Goal: Complete application form: Complete application form

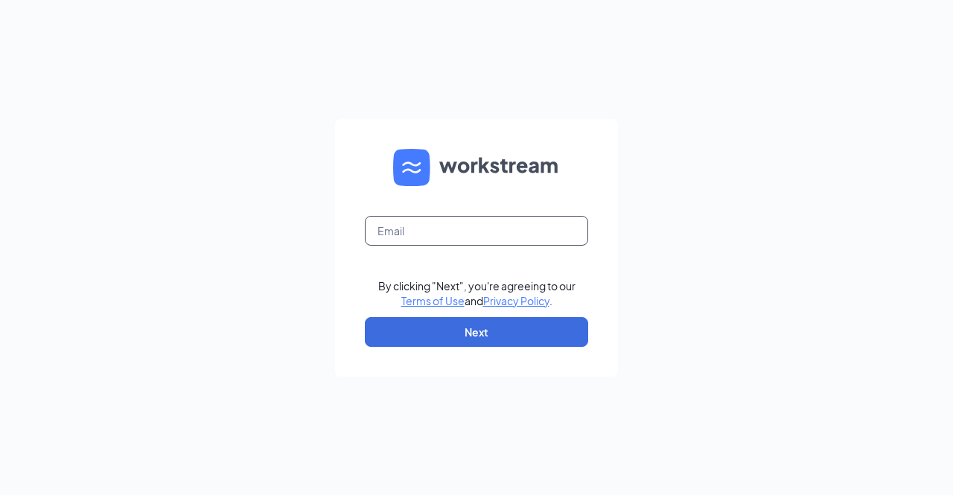
click at [508, 230] on input "text" at bounding box center [476, 231] width 223 height 30
type input "[EMAIL_ADDRESS][DOMAIN_NAME]"
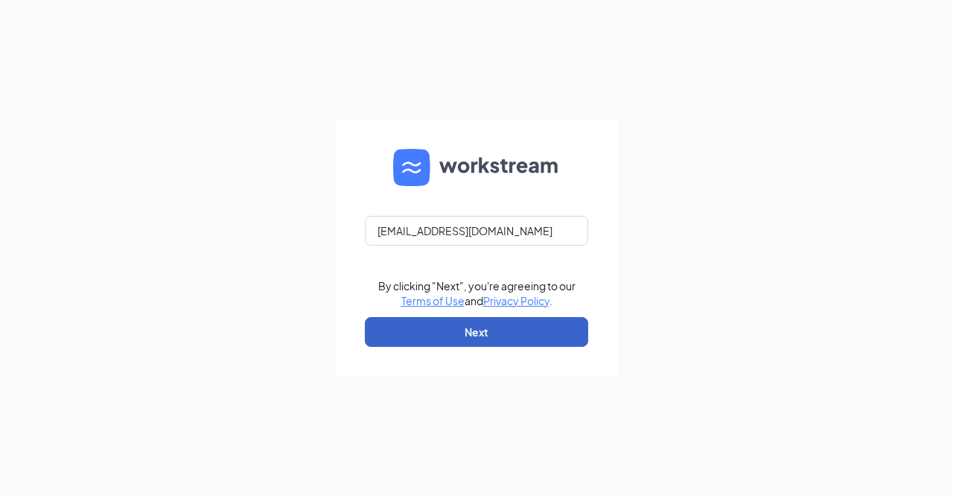
click at [499, 337] on button "Next" at bounding box center [476, 332] width 223 height 30
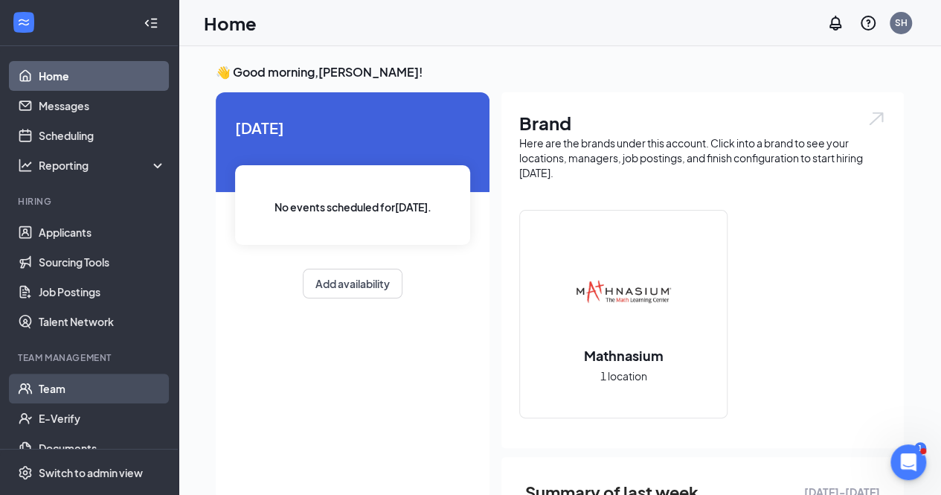
click at [52, 391] on link "Team" at bounding box center [102, 389] width 127 height 30
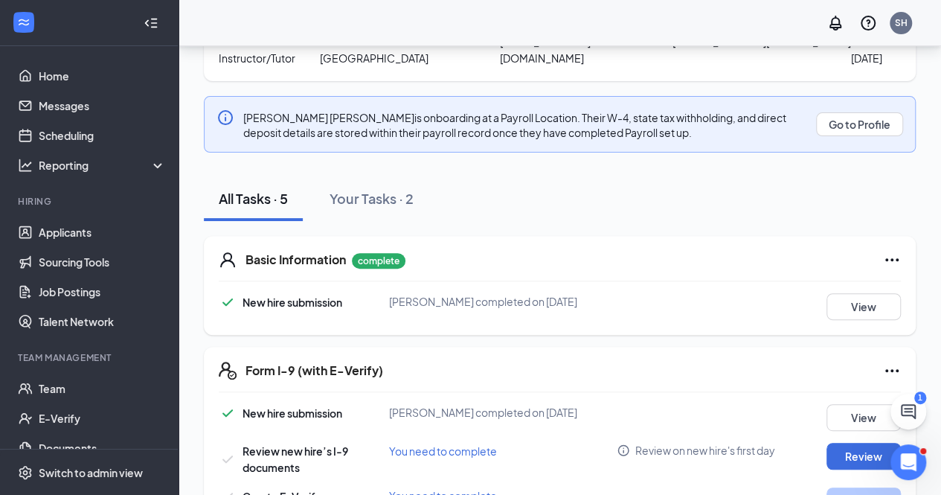
scroll to position [284, 0]
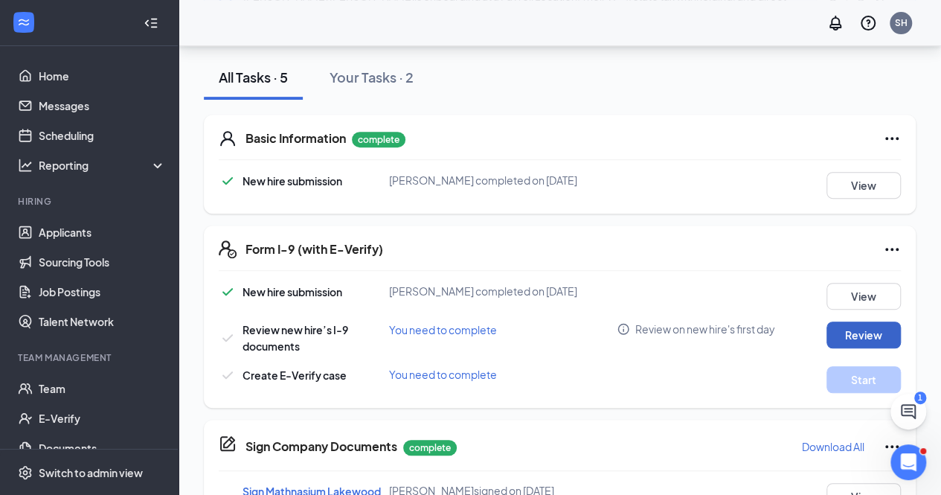
click at [854, 330] on button "Review" at bounding box center [864, 334] width 74 height 27
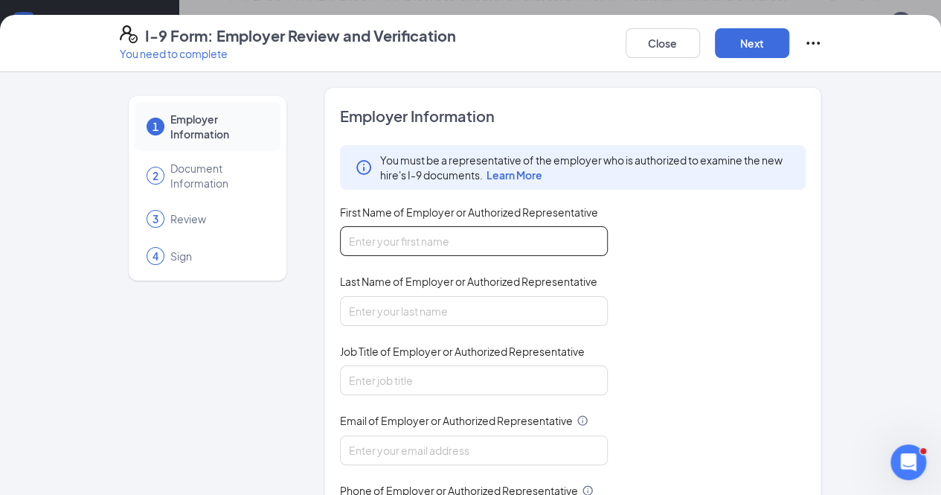
click at [405, 241] on input "First Name of Employer or Authorized Representative" at bounding box center [474, 241] width 268 height 30
type input "[PERSON_NAME]"
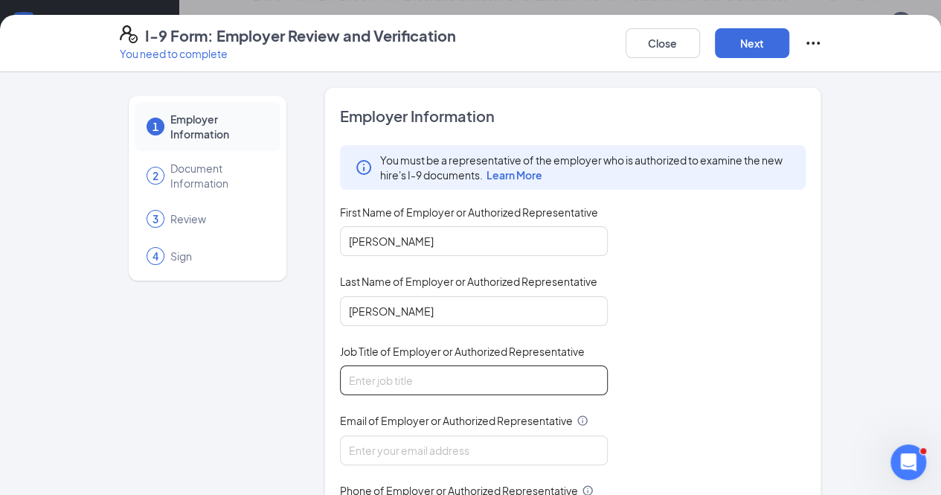
click at [409, 367] on input "Job Title of Employer or Authorized Representative" at bounding box center [474, 380] width 268 height 30
type input "Owner"
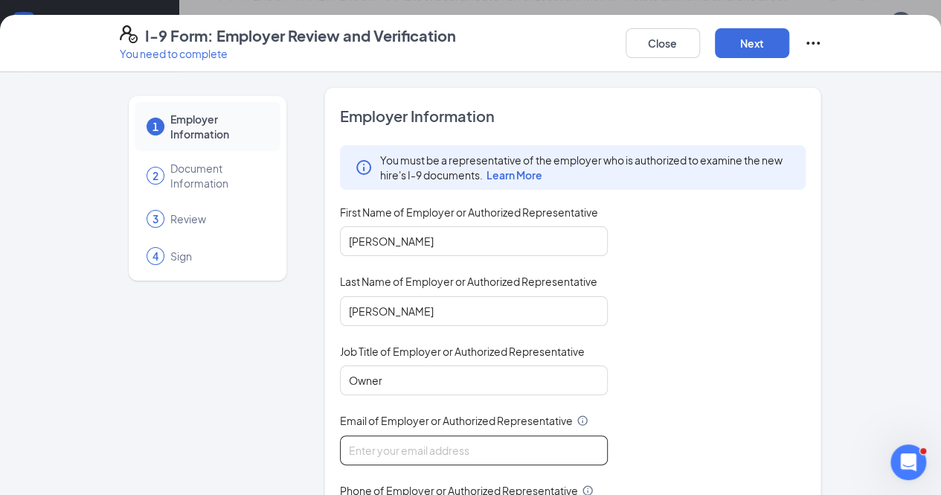
click at [400, 450] on input "Email of Employer or Authorized Representative" at bounding box center [474, 450] width 268 height 30
type input "[EMAIL_ADDRESS][DOMAIN_NAME]"
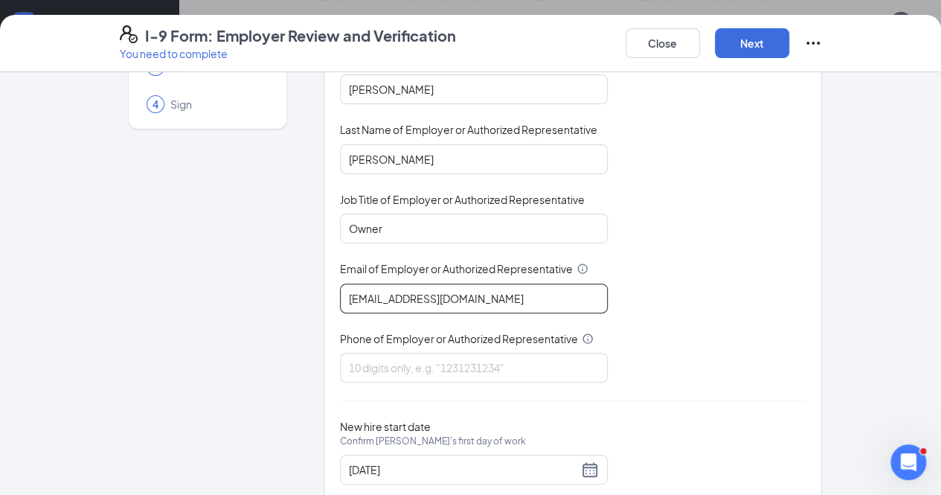
scroll to position [188, 0]
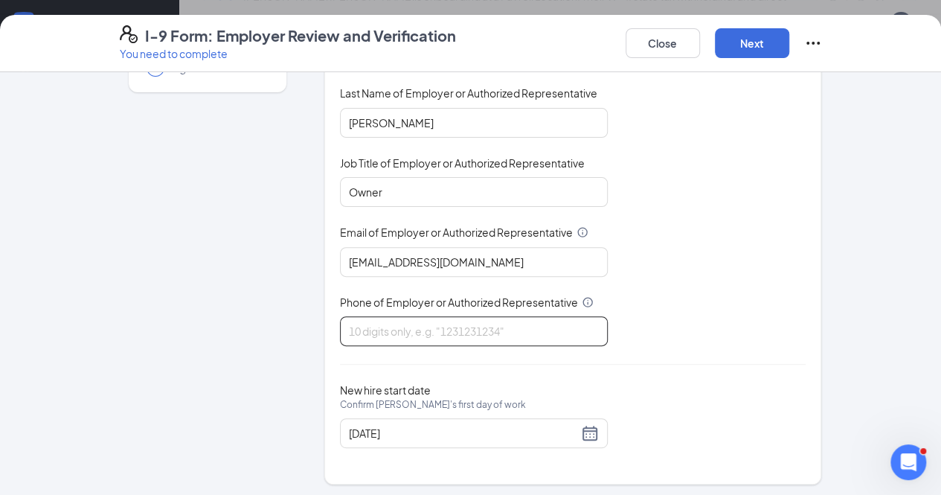
click at [425, 321] on input "Phone of Employer or Authorized Representative" at bounding box center [474, 331] width 268 height 30
type input "5622038959"
click at [790, 36] on button "Next" at bounding box center [752, 43] width 74 height 30
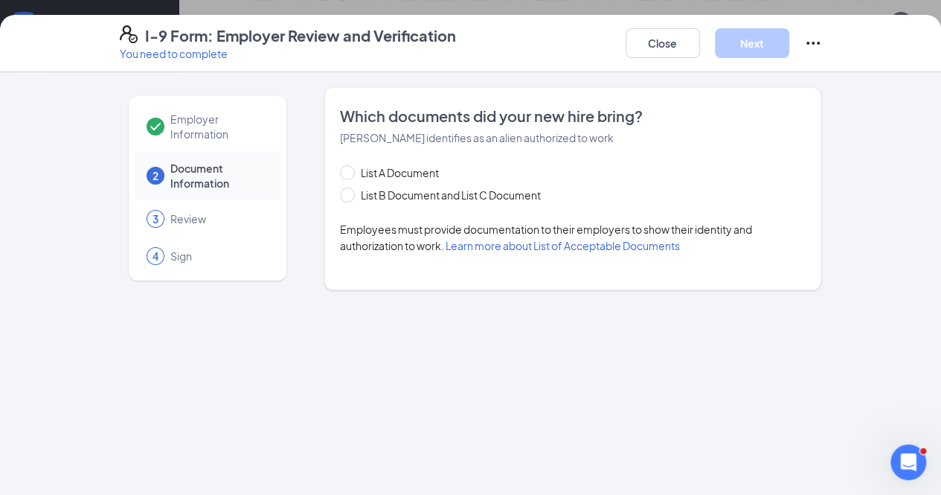
scroll to position [0, 0]
click at [340, 195] on input "List B Document and List C Document" at bounding box center [345, 193] width 10 height 10
radio input "true"
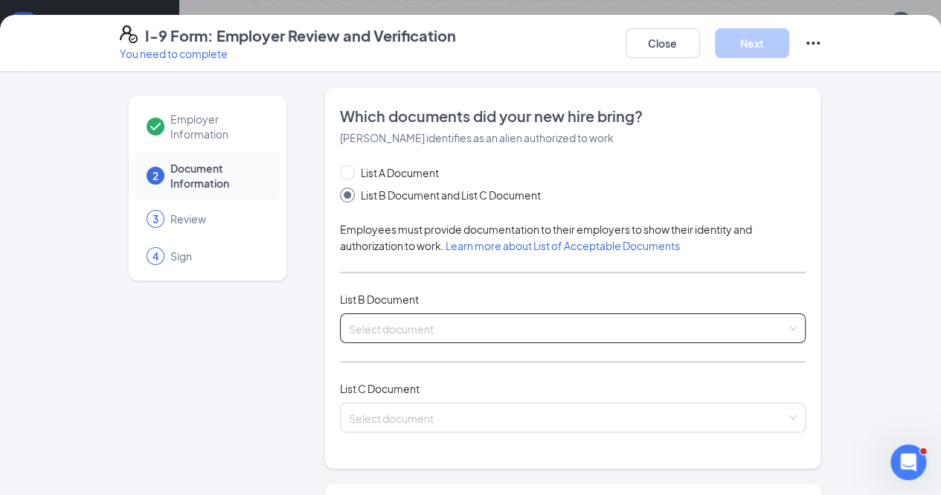
click at [787, 322] on input "search" at bounding box center [568, 325] width 438 height 22
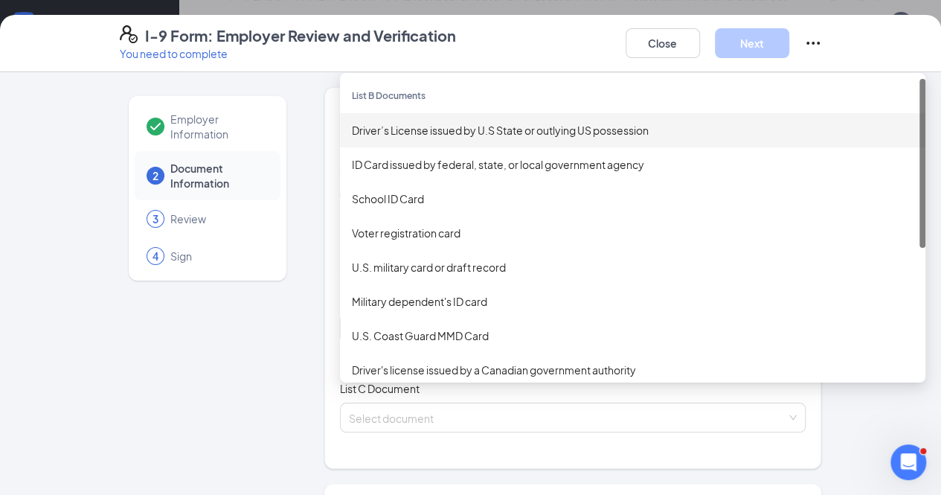
click at [546, 118] on div "Driver’s License issued by U.S State or outlying US possession" at bounding box center [633, 130] width 586 height 34
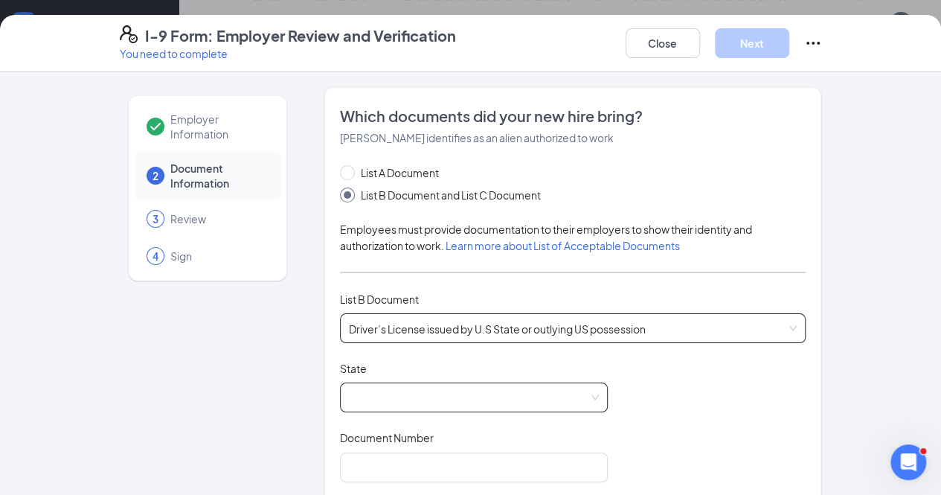
click at [473, 397] on span at bounding box center [474, 397] width 250 height 28
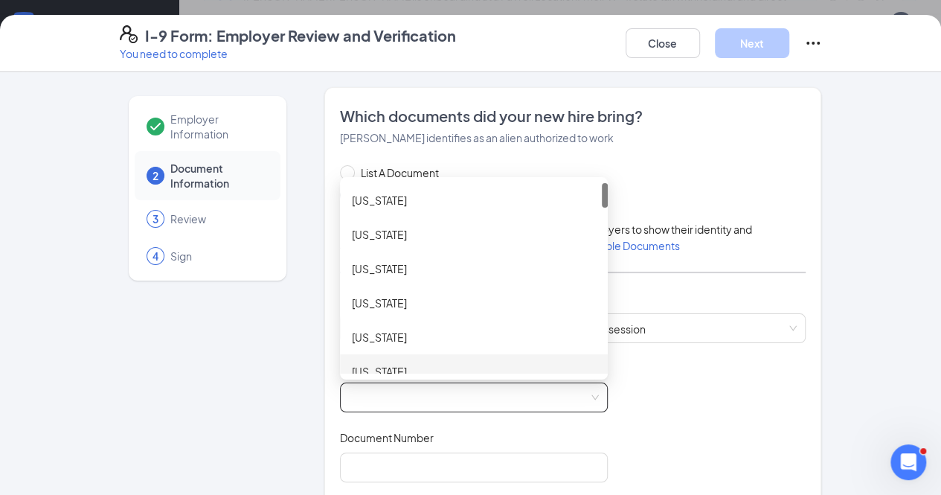
click at [415, 371] on div "[US_STATE]" at bounding box center [474, 371] width 244 height 16
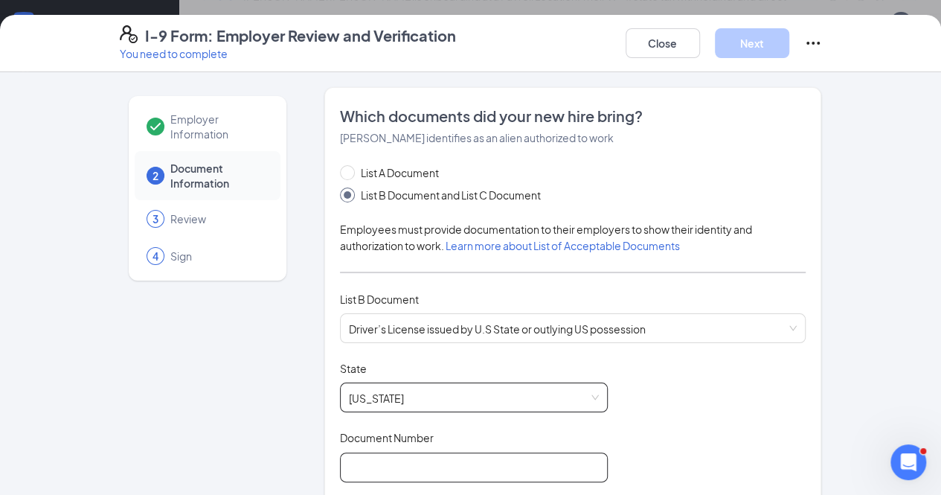
click at [417, 471] on input "Document Number" at bounding box center [474, 467] width 268 height 30
type input "y"
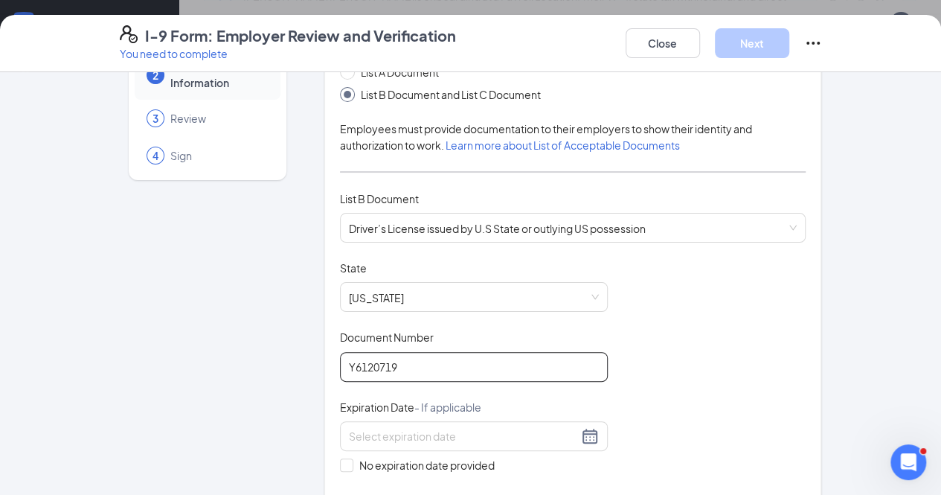
scroll to position [136, 0]
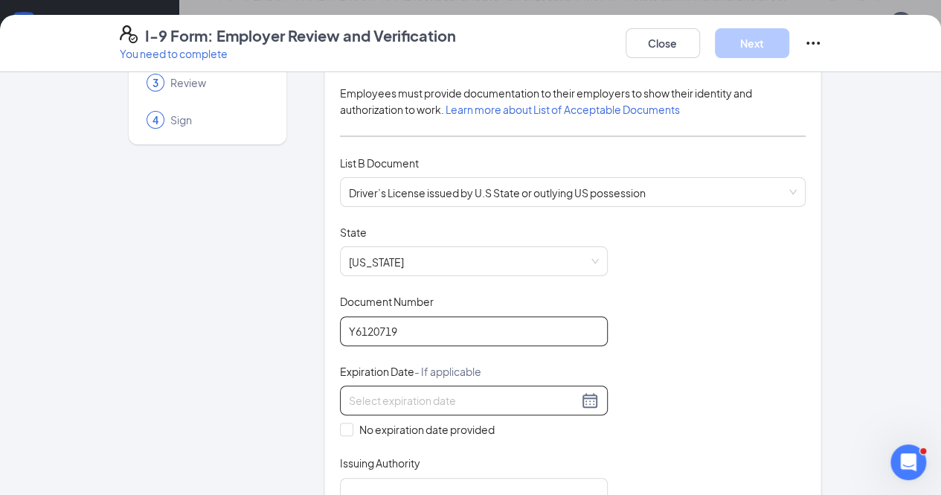
type input "Y6120719"
click at [490, 397] on input at bounding box center [463, 400] width 229 height 16
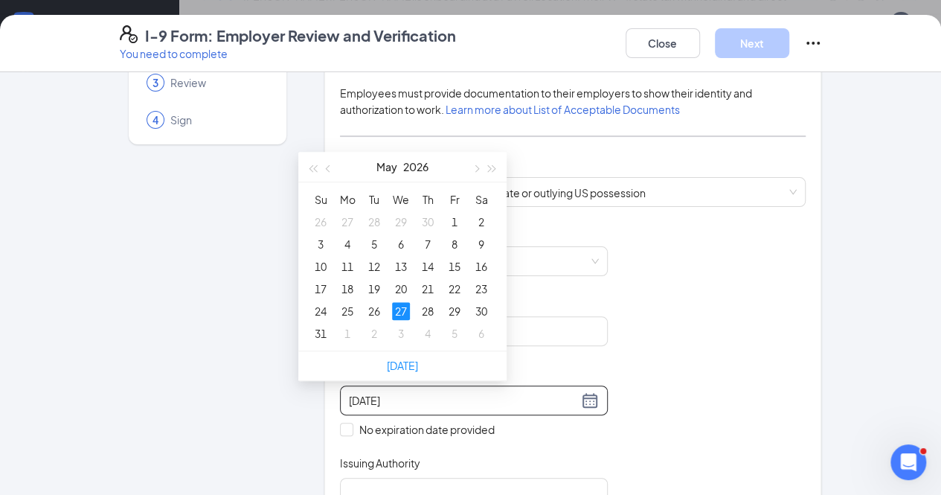
type input "[DATE]"
click at [768, 380] on div "Document Title Driver’s License issued by U.S State or outlying US possession S…" at bounding box center [573, 366] width 467 height 283
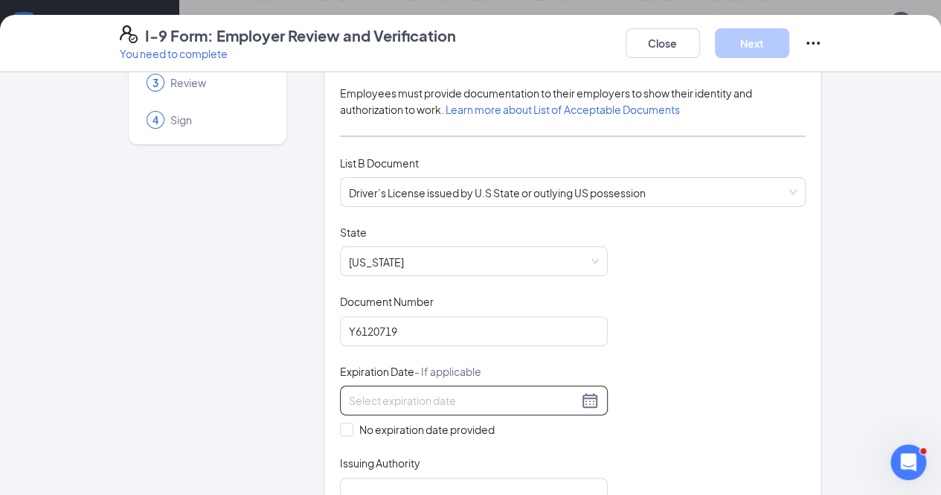
click at [386, 392] on input at bounding box center [463, 400] width 229 height 16
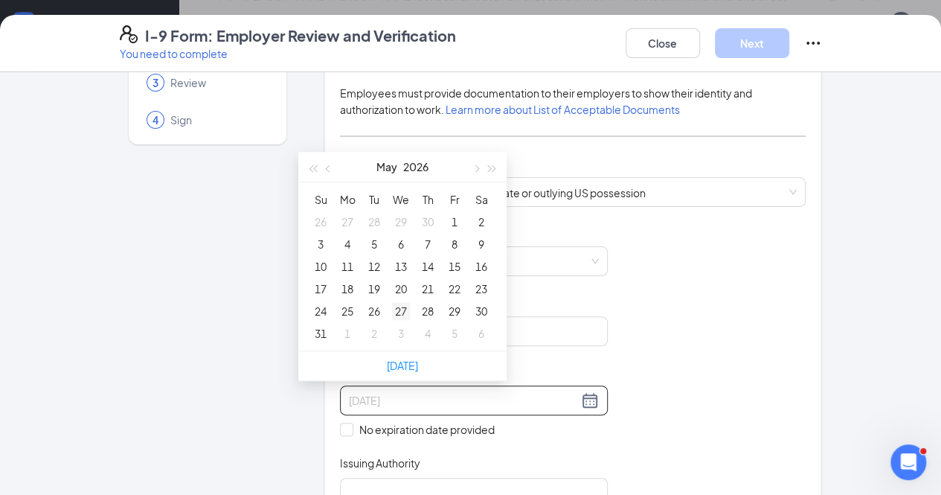
type input "[DATE]"
click at [402, 307] on div "27" at bounding box center [401, 311] width 18 height 18
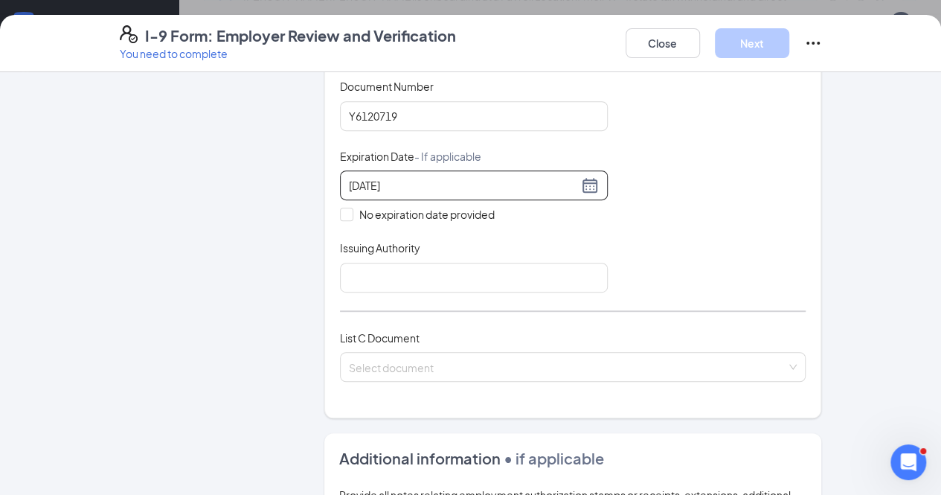
scroll to position [352, 0]
click at [516, 269] on input "Issuing Authority" at bounding box center [474, 277] width 268 height 30
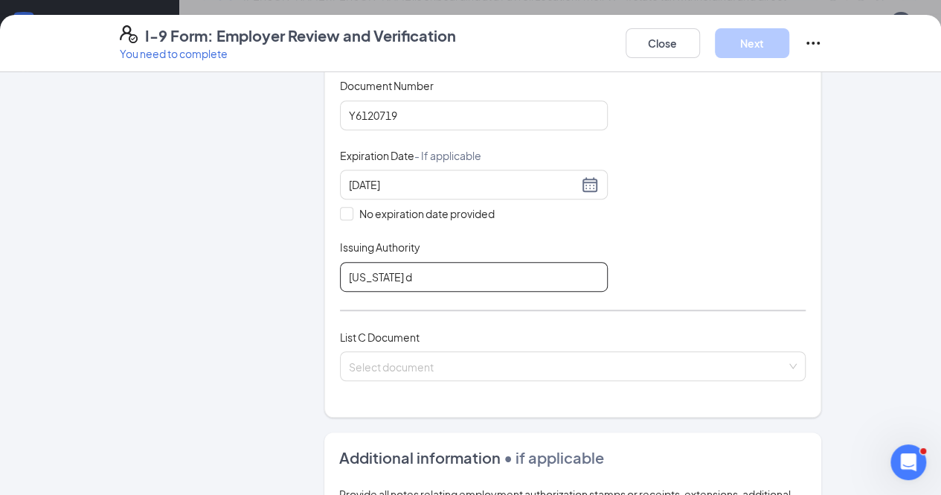
type input "[US_STATE] Department of Motor Vehicles"
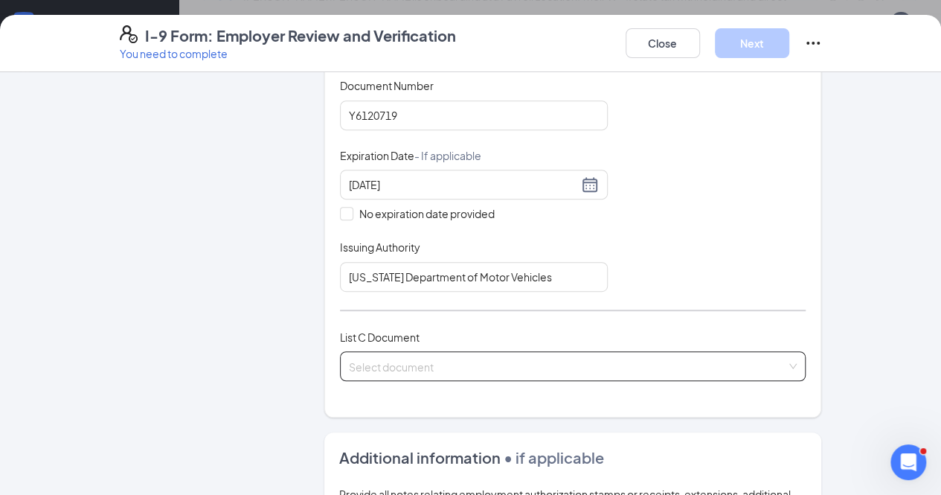
click at [521, 362] on input "search" at bounding box center [568, 363] width 438 height 22
click at [634, 361] on input "search" at bounding box center [568, 363] width 438 height 22
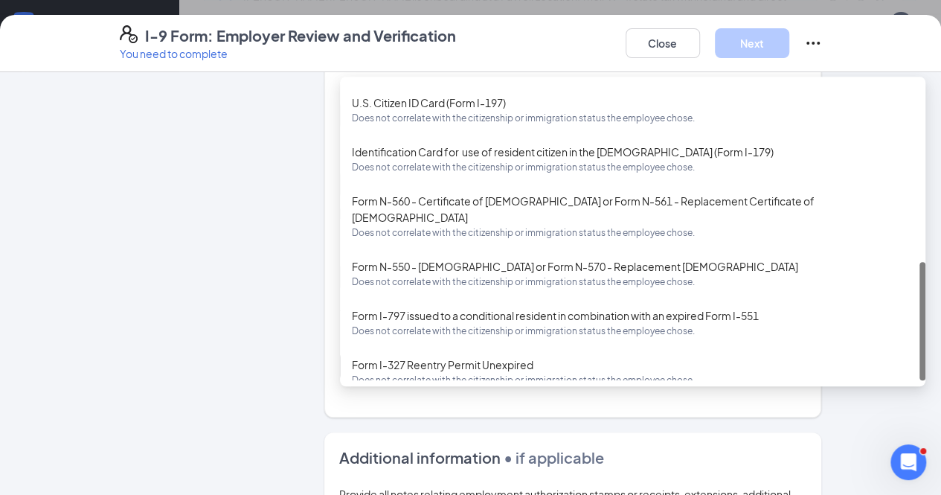
scroll to position [353, 0]
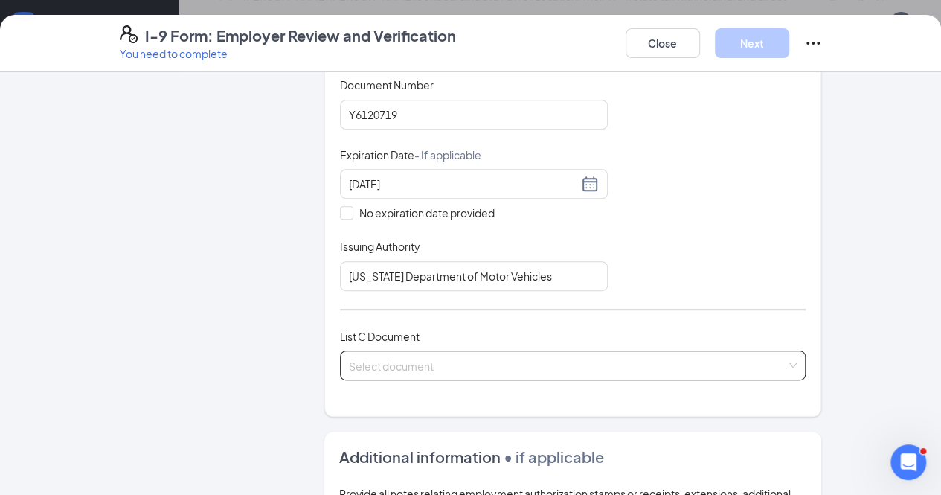
click at [612, 362] on input "search" at bounding box center [568, 362] width 438 height 22
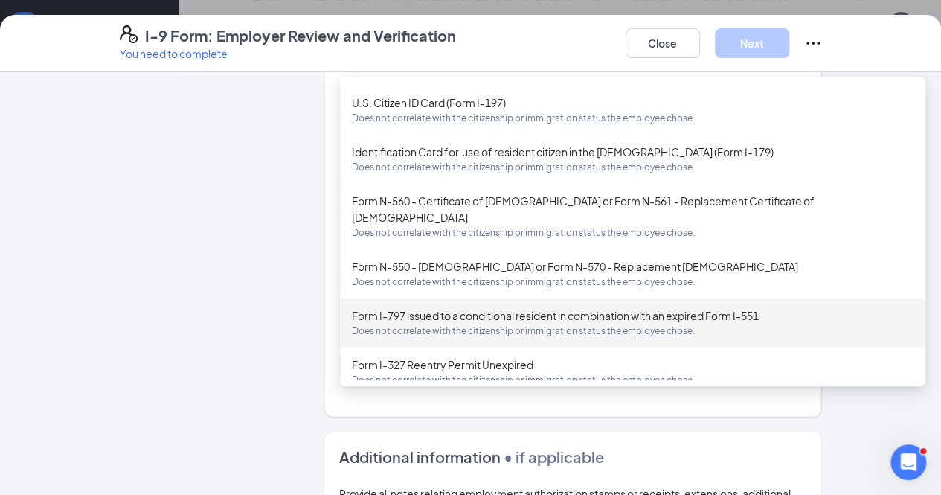
click at [618, 307] on div "Form I-797 issued to a conditional resident in combination with an expired Form…" at bounding box center [633, 322] width 562 height 31
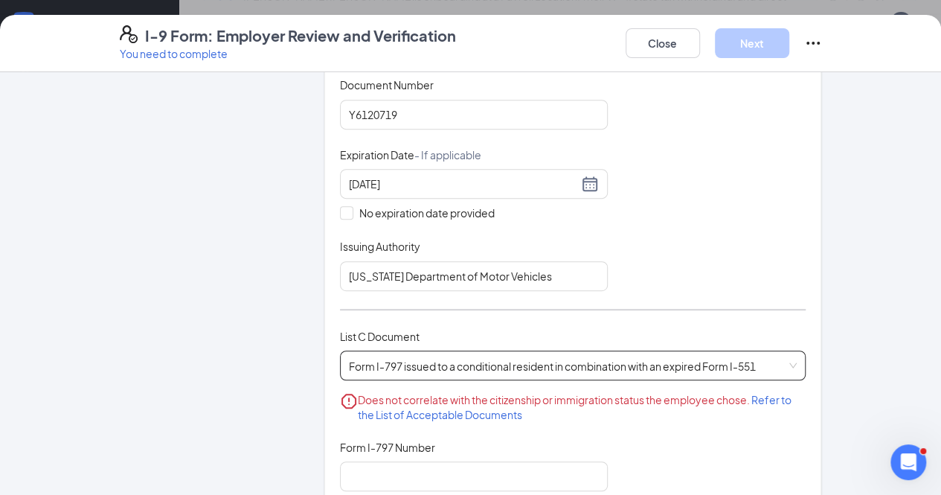
click at [661, 354] on span "Form I-797 issued to a conditional resident in combination with an expired Form…" at bounding box center [573, 365] width 449 height 28
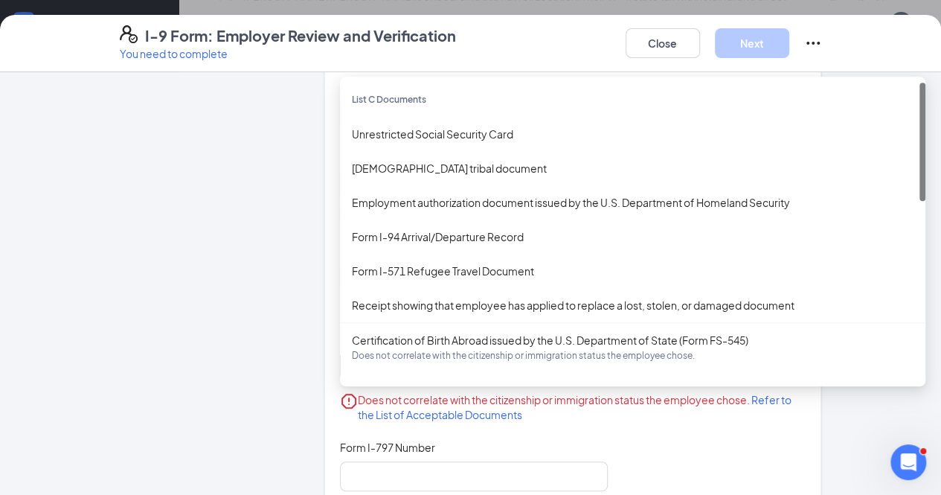
scroll to position [349, 0]
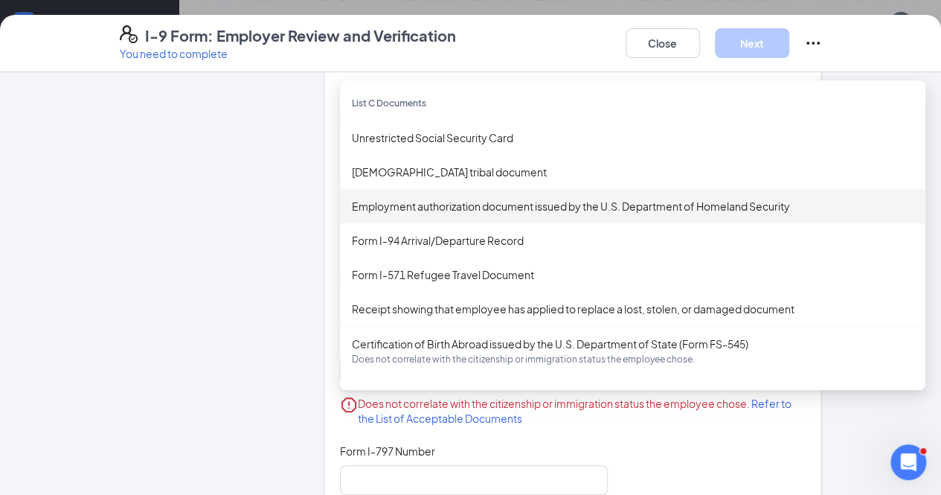
click at [651, 208] on div "Employment authorization document issued by the U.S. Department of Homeland Sec…" at bounding box center [633, 206] width 562 height 16
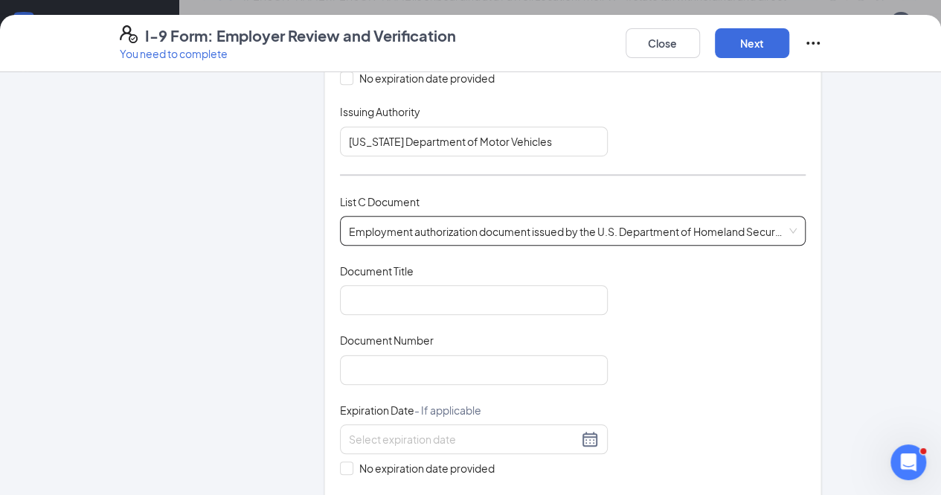
scroll to position [493, 0]
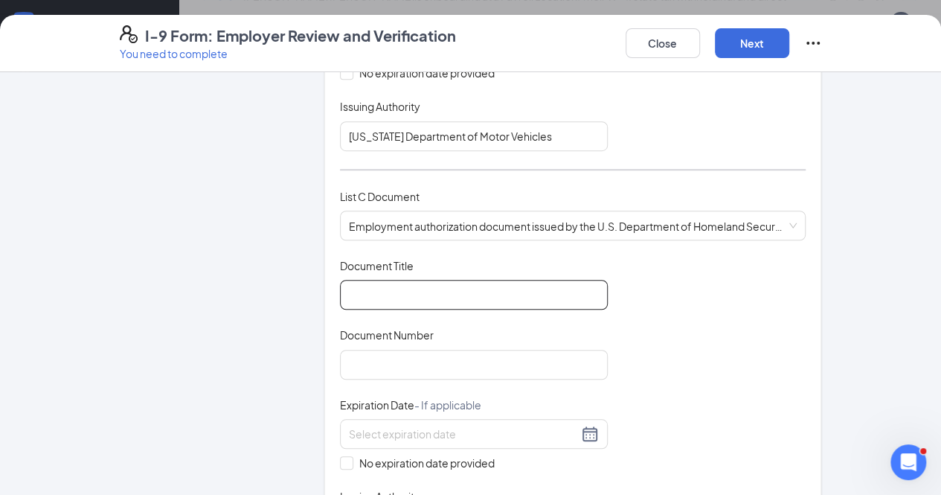
click at [493, 295] on input "Document Title" at bounding box center [474, 295] width 268 height 30
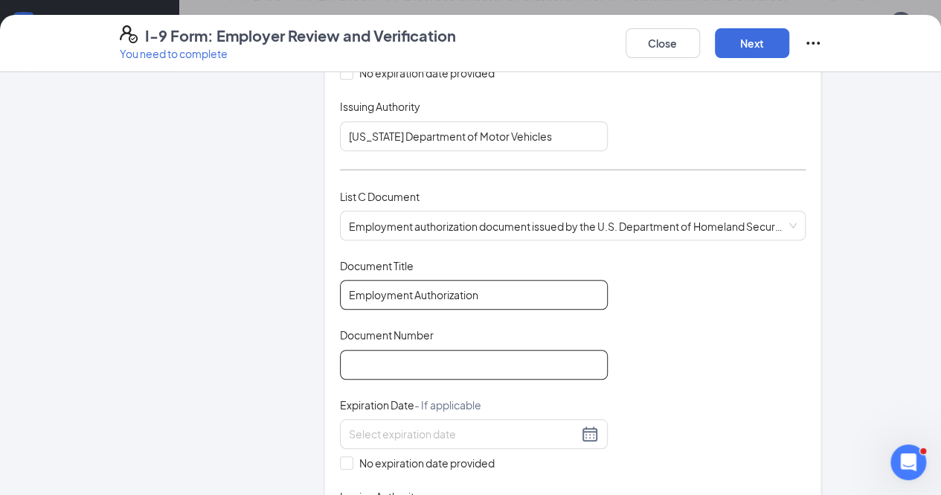
type input "Employment Authorization"
click at [396, 351] on input "Document Number" at bounding box center [474, 365] width 268 height 30
type input "242330110"
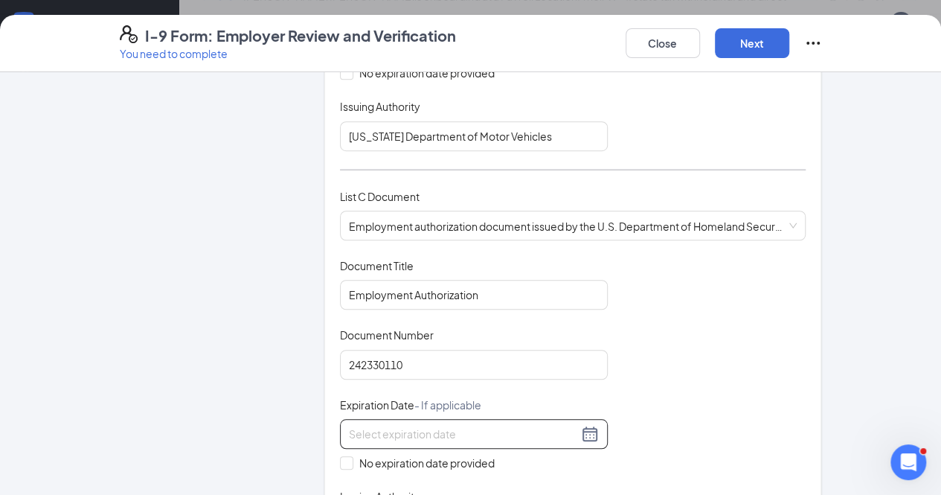
click at [410, 435] on div at bounding box center [474, 434] width 250 height 18
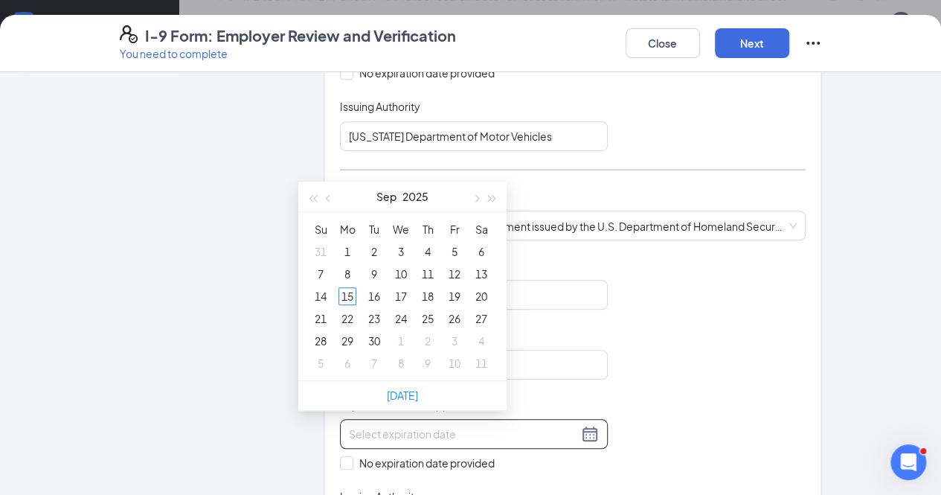
click at [409, 430] on input at bounding box center [463, 434] width 229 height 16
click at [484, 312] on div "22" at bounding box center [482, 319] width 18 height 18
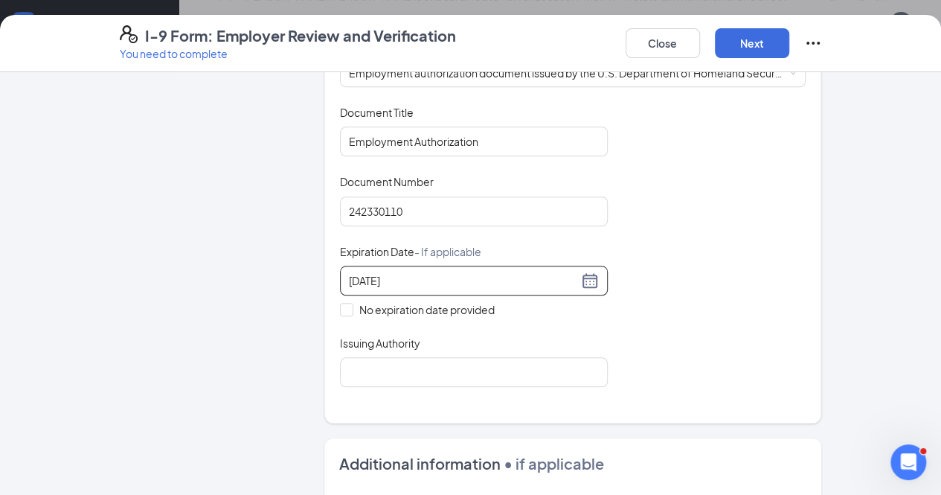
scroll to position [698, 0]
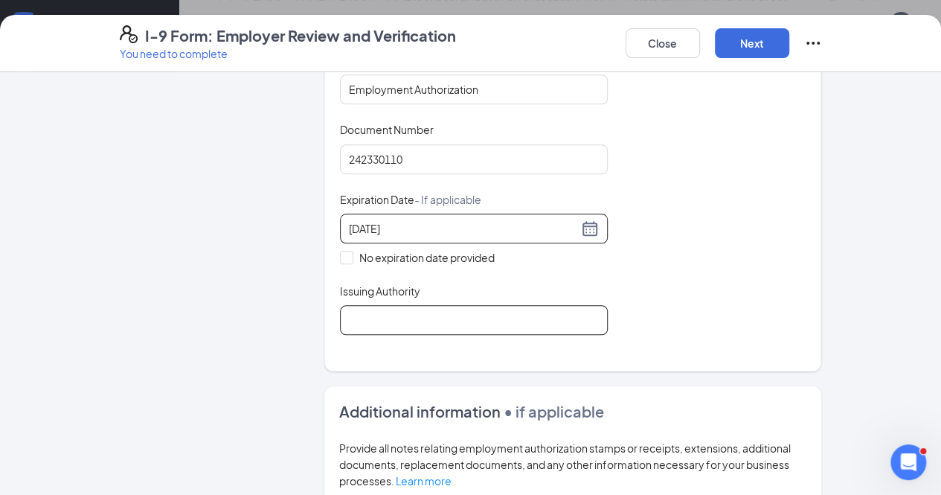
type input "[DATE]"
click at [499, 324] on input "Issuing Authority" at bounding box center [474, 320] width 268 height 30
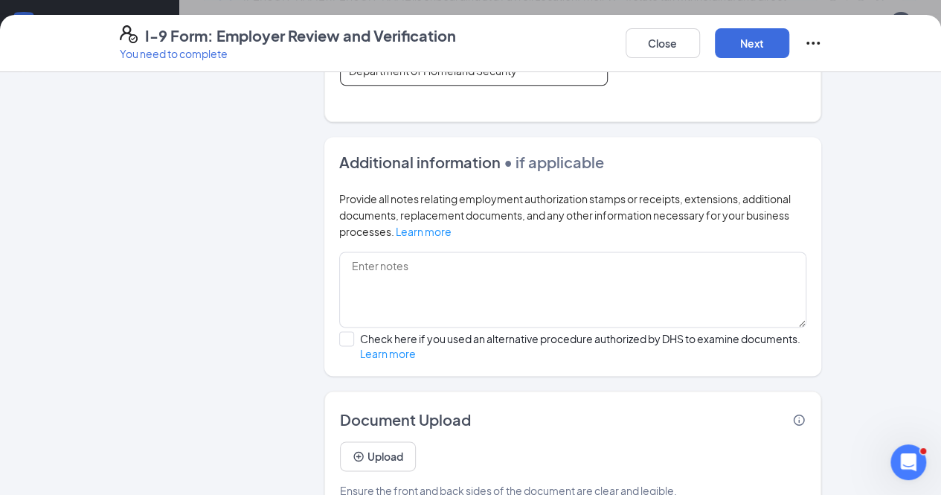
scroll to position [953, 0]
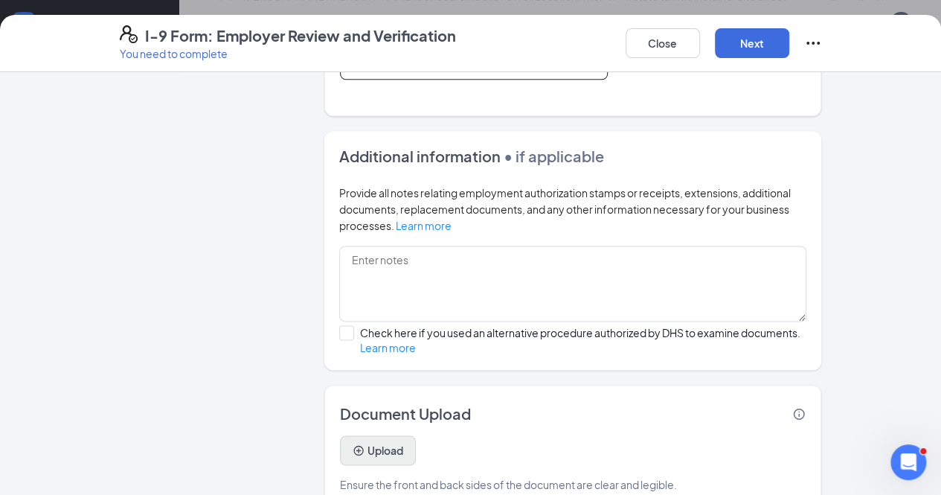
type input "Department of Homeland Security"
click at [340, 435] on button "Upload" at bounding box center [378, 450] width 76 height 30
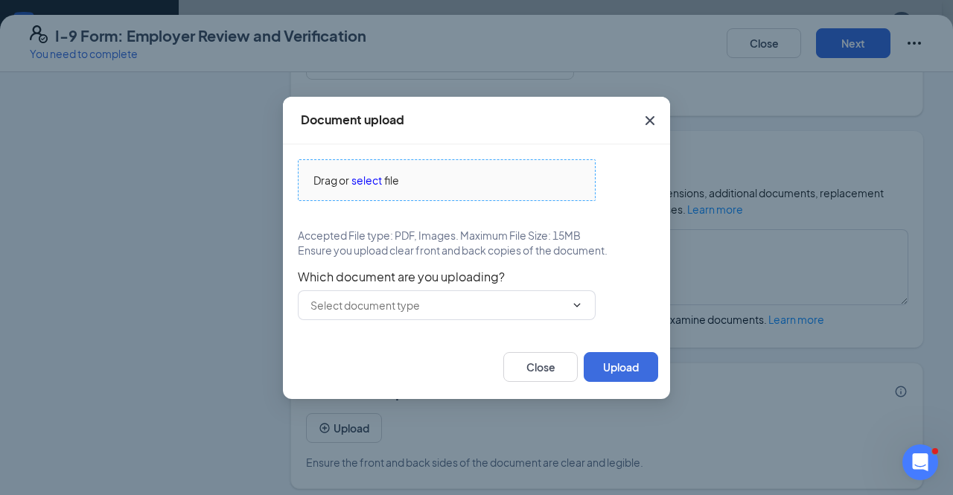
click at [359, 182] on span "select" at bounding box center [366, 180] width 31 height 16
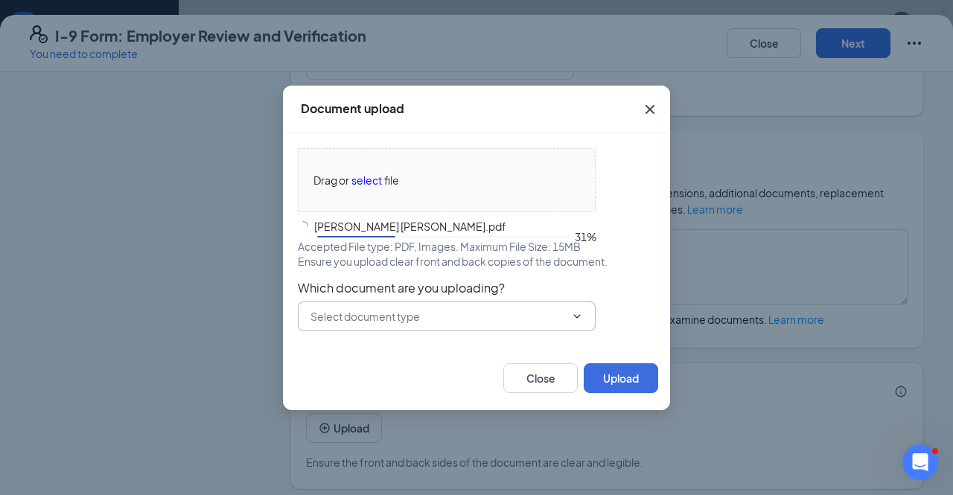
click at [575, 316] on icon "ChevronDown" at bounding box center [577, 316] width 7 height 4
click at [481, 317] on input "text" at bounding box center [437, 316] width 255 height 16
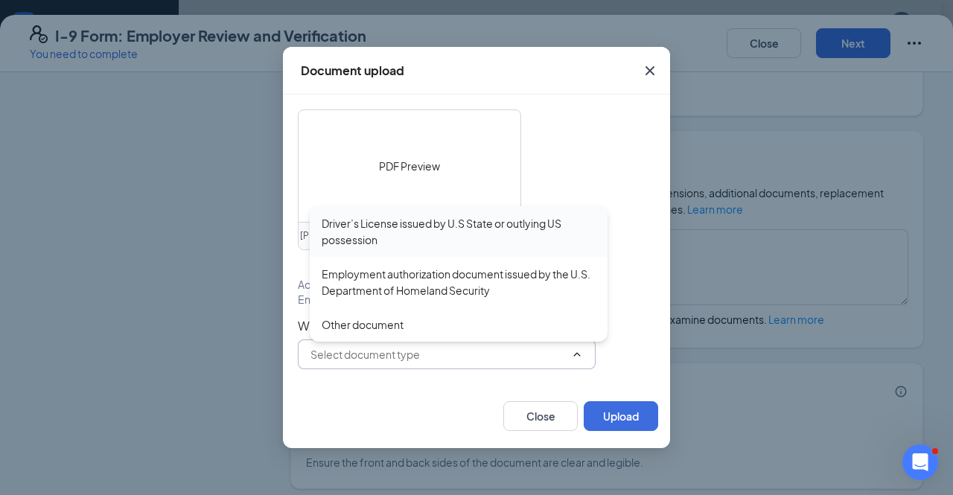
click at [415, 234] on div "Driver’s License issued by U.S State or outlying US possession" at bounding box center [458, 231] width 274 height 33
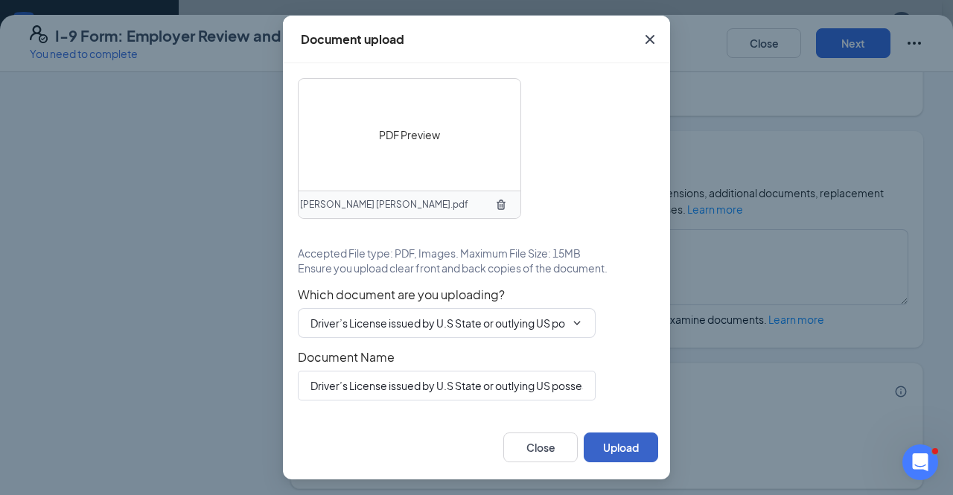
click at [625, 444] on button "Upload" at bounding box center [620, 447] width 74 height 30
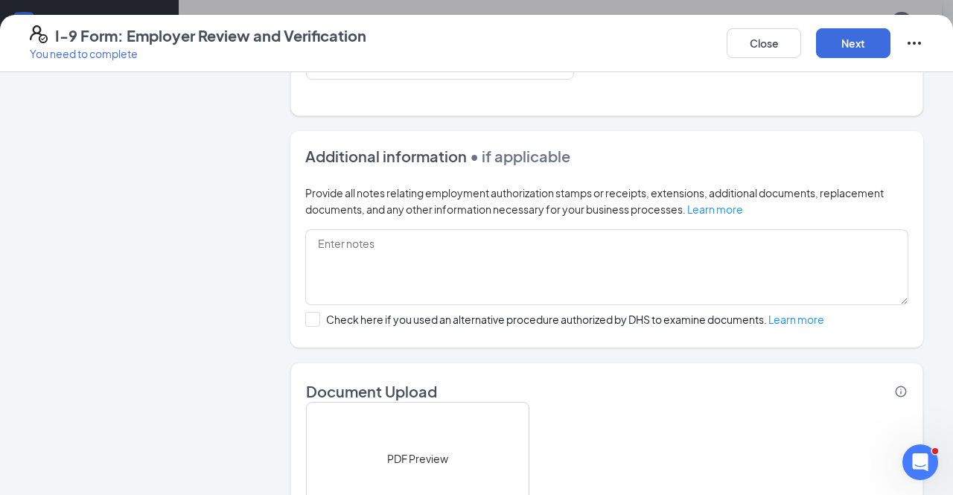
click at [400, 358] on button "Upload" at bounding box center [392, 355] width 15 height 6
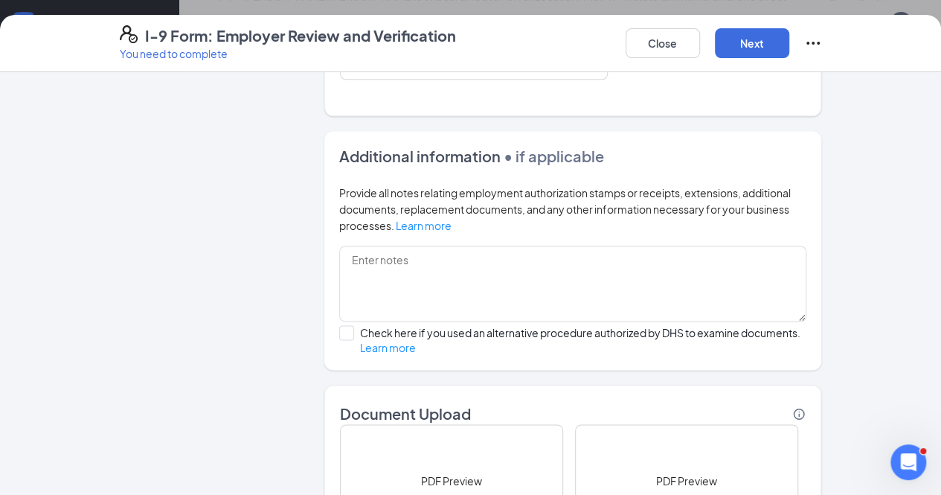
scroll to position [1093, 0]
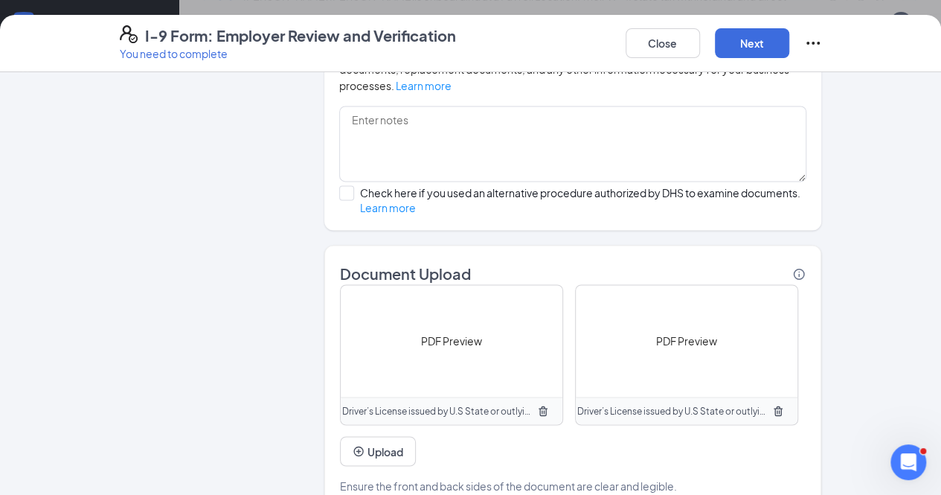
click at [774, 406] on icon "TrashOutline" at bounding box center [778, 411] width 9 height 10
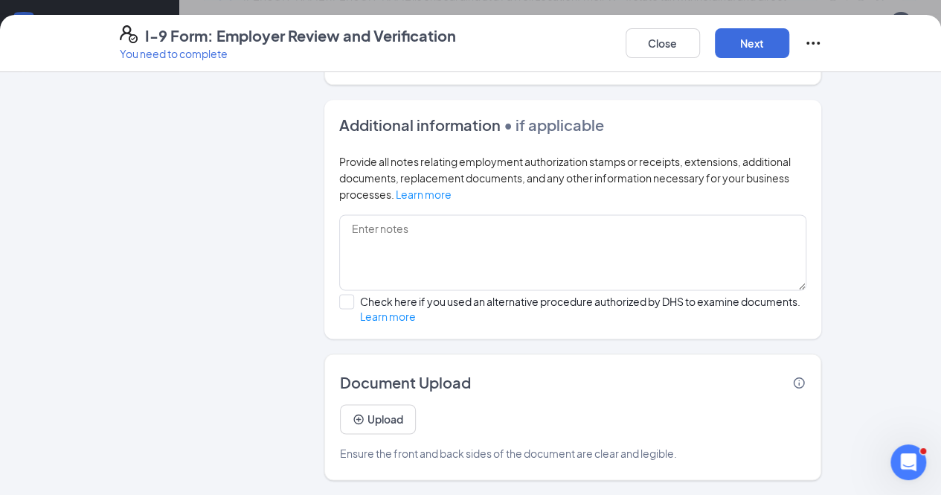
scroll to position [953, 0]
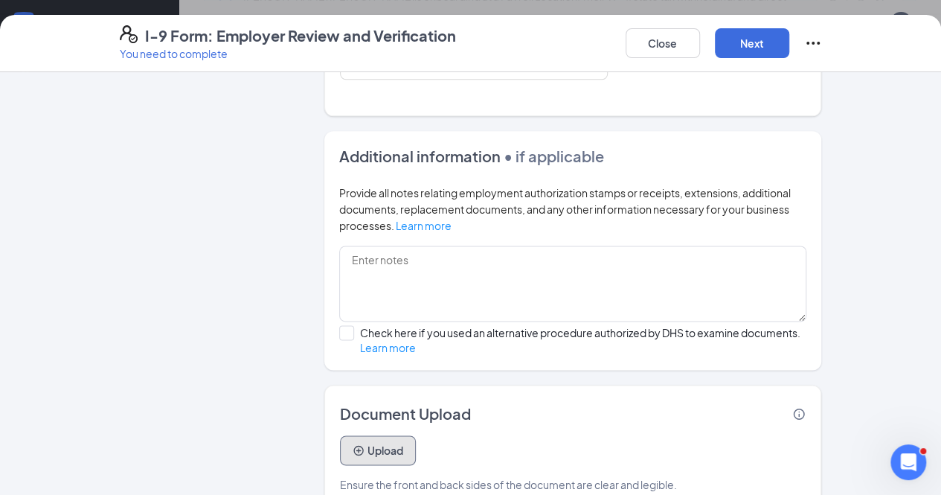
click at [340, 435] on button "Upload" at bounding box center [378, 450] width 76 height 30
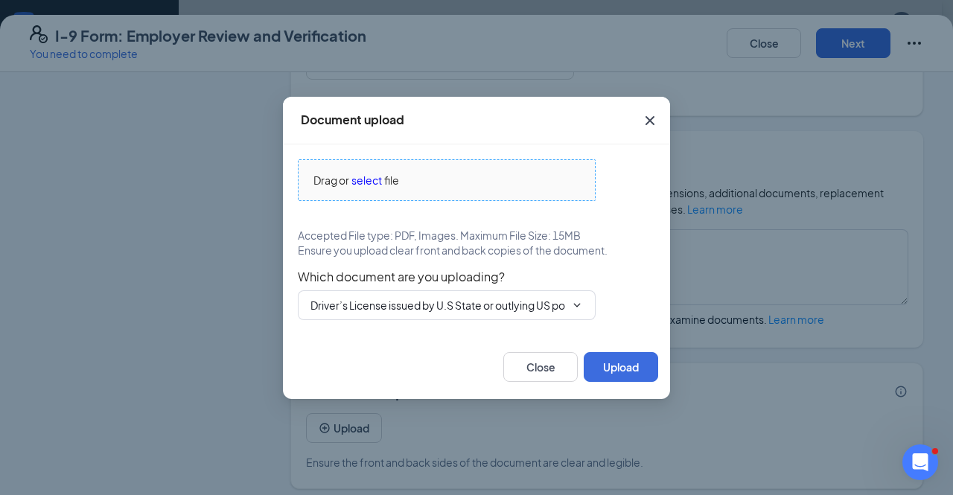
click at [369, 180] on span "select" at bounding box center [366, 180] width 31 height 16
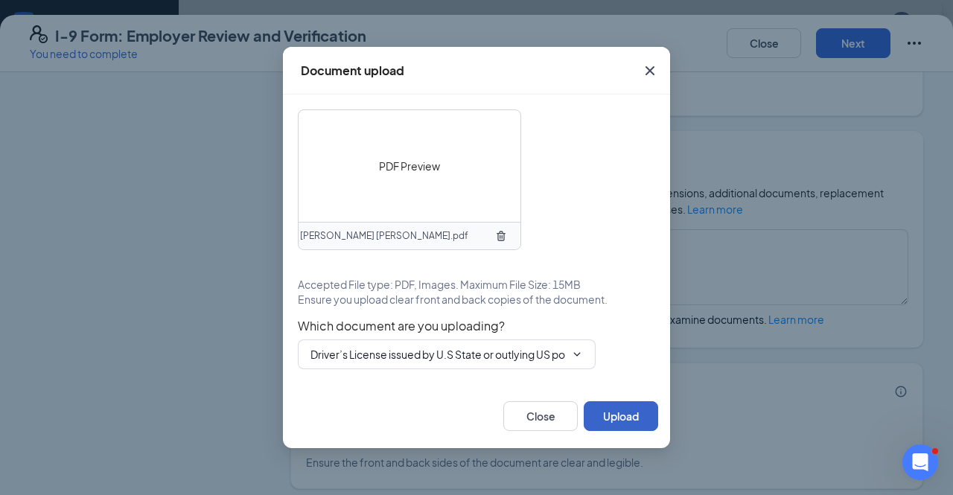
click at [610, 418] on button "Upload" at bounding box center [620, 416] width 74 height 30
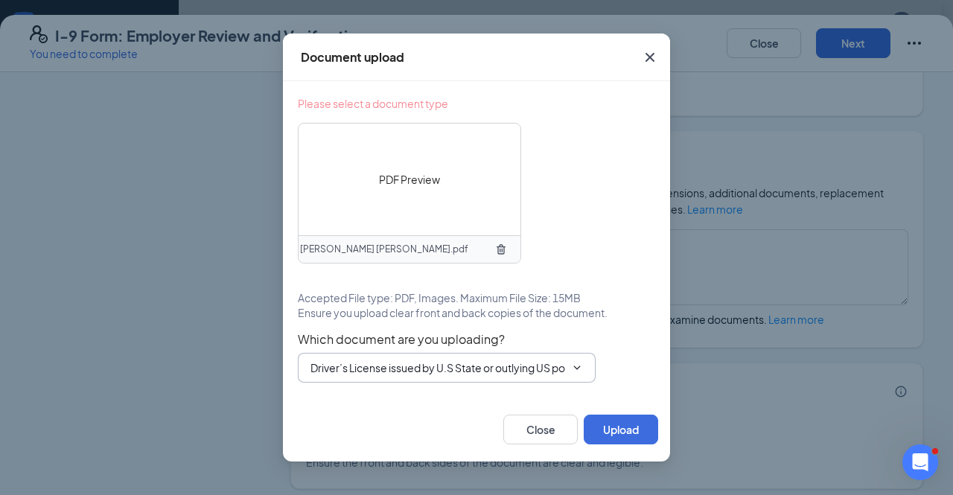
click at [548, 368] on input "Driver’s License issued by U.S State or outlying US possession" at bounding box center [437, 367] width 255 height 16
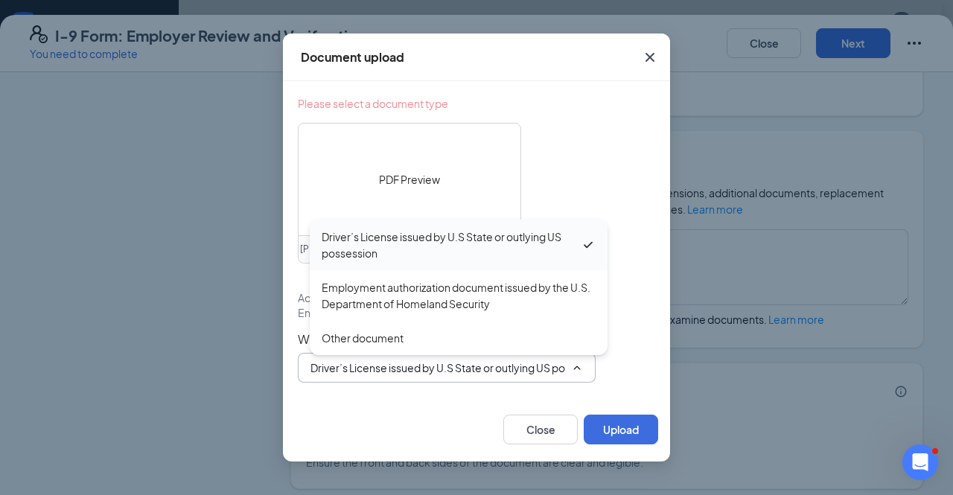
click at [515, 239] on div "Driver’s License issued by U.S State or outlying US possession" at bounding box center [450, 244] width 259 height 33
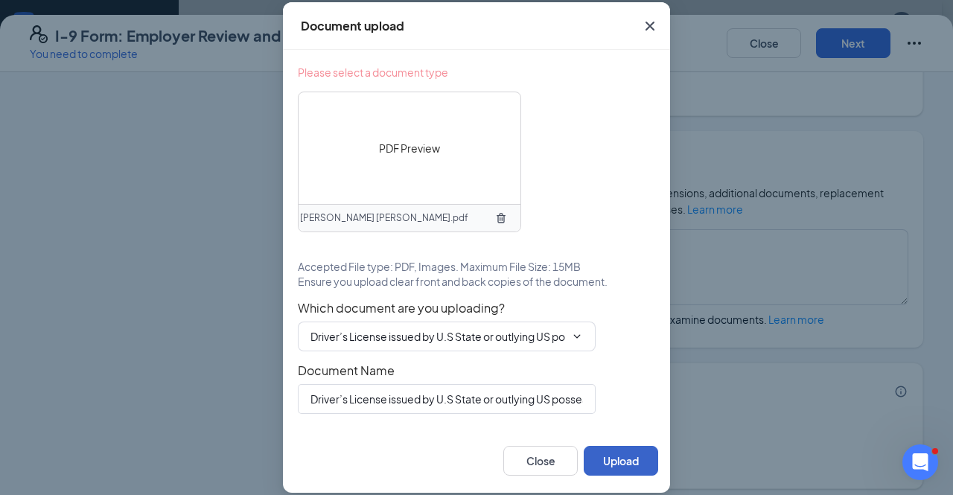
click at [613, 455] on button "Upload" at bounding box center [620, 461] width 74 height 30
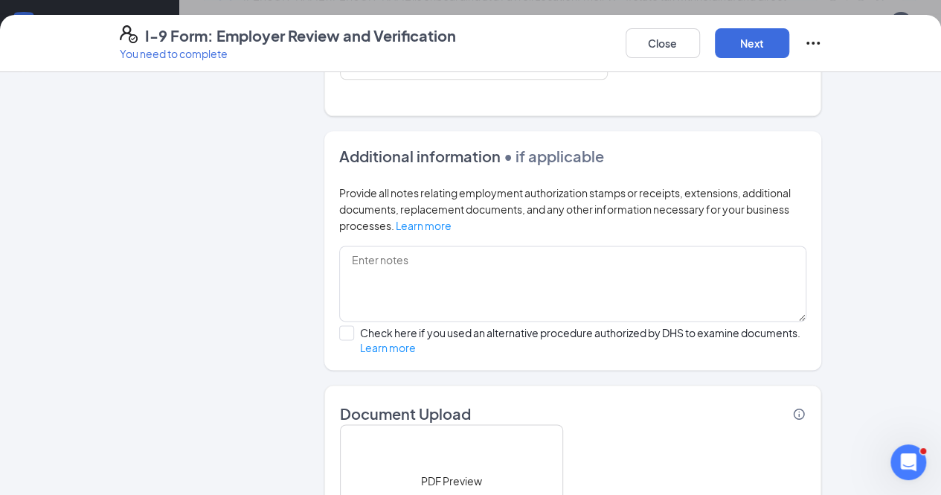
scroll to position [1093, 0]
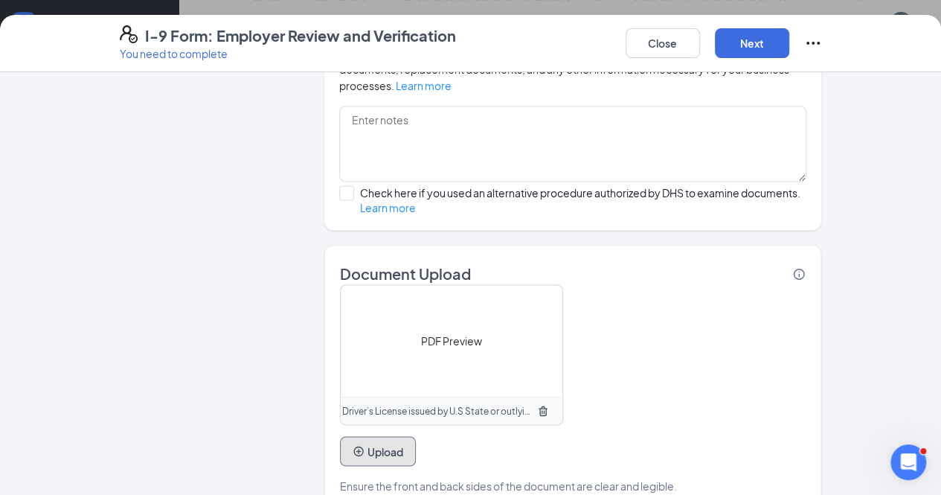
click at [347, 436] on button "Upload" at bounding box center [378, 451] width 76 height 30
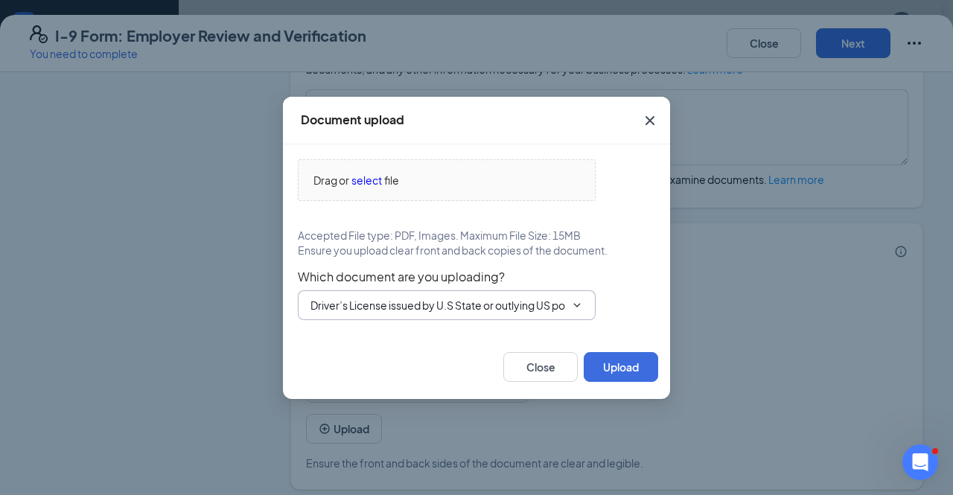
click at [576, 302] on icon "ChevronDown" at bounding box center [577, 305] width 12 height 12
click at [482, 304] on input "Driver’s License issued by U.S State or outlying US possession" at bounding box center [437, 305] width 255 height 16
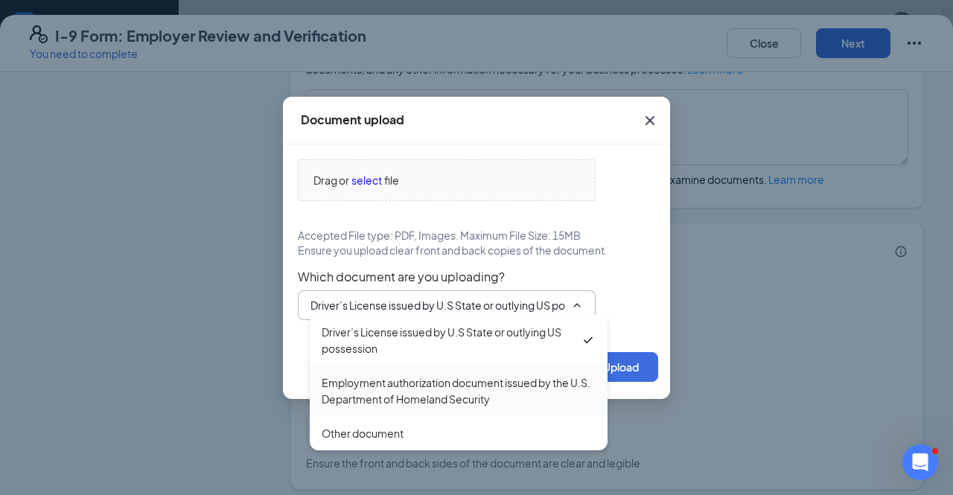
click at [432, 391] on div "Employment authorization document issued by the U.S. Department of Homeland Sec…" at bounding box center [458, 390] width 274 height 33
type input "Employment authorization document issued by the U.S. Department of Homeland Sec…"
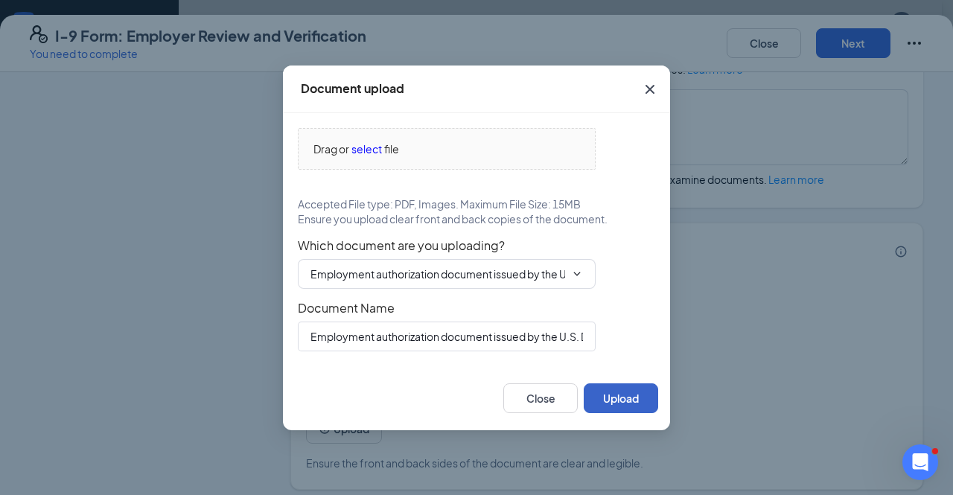
click at [631, 392] on button "Upload" at bounding box center [620, 398] width 74 height 30
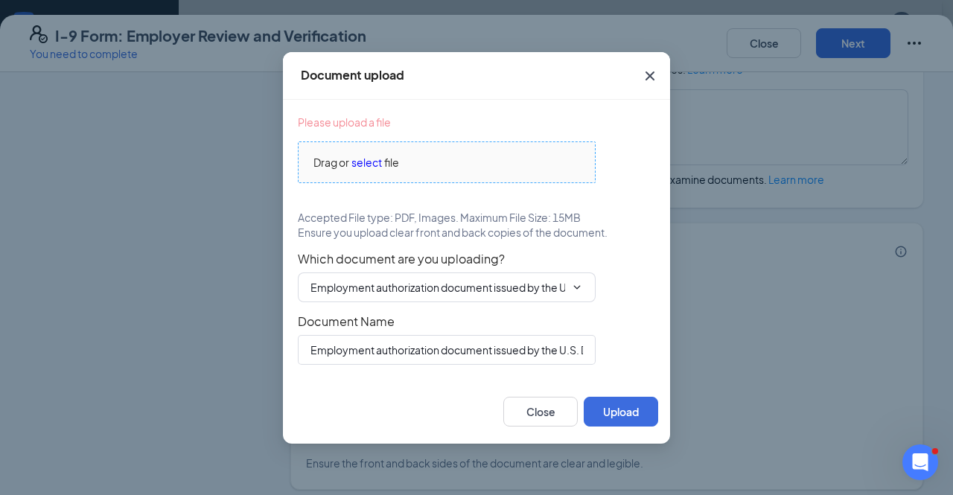
click at [375, 160] on span "select" at bounding box center [366, 162] width 31 height 16
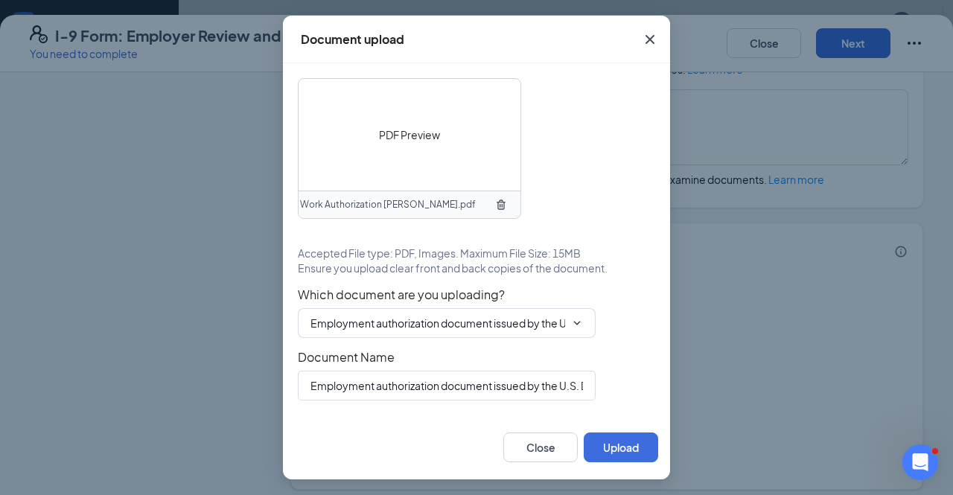
click at [405, 132] on span "PDF Preview" at bounding box center [409, 135] width 61 height 16
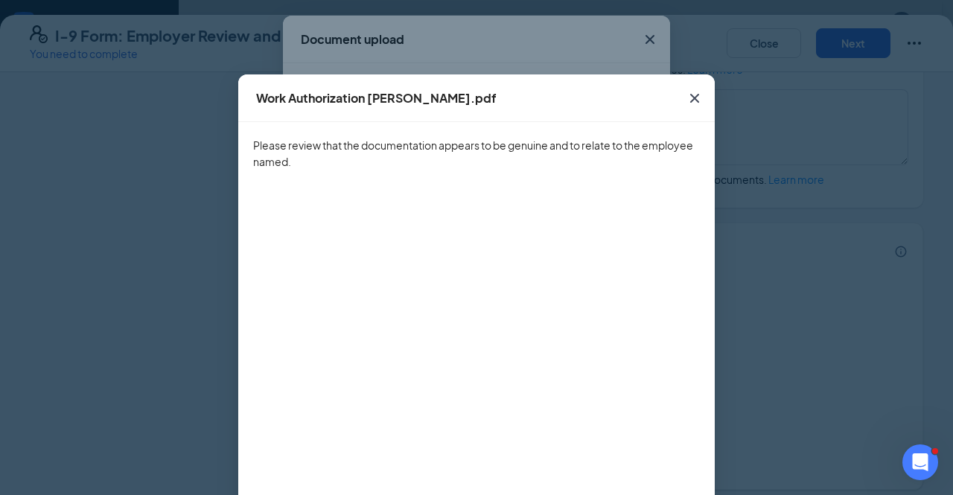
click at [690, 99] on icon "Cross" at bounding box center [694, 98] width 9 height 9
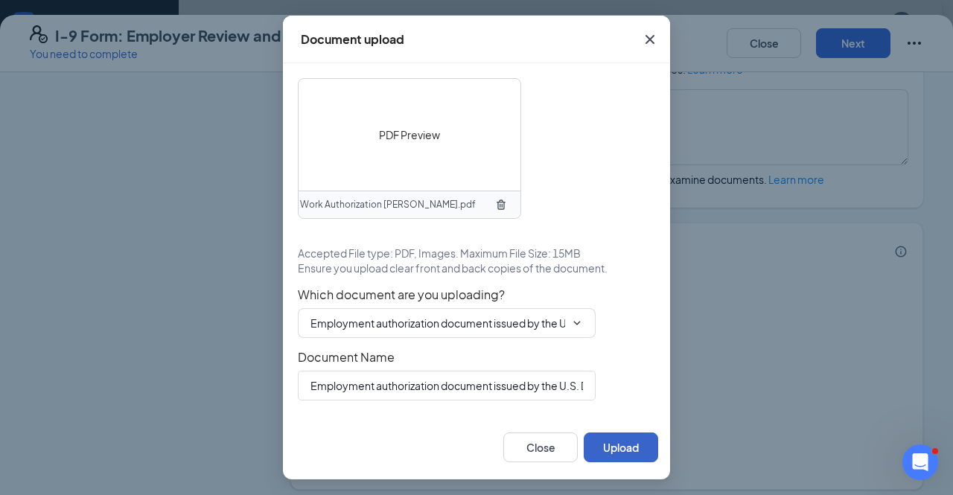
click at [633, 447] on button "Upload" at bounding box center [620, 447] width 74 height 30
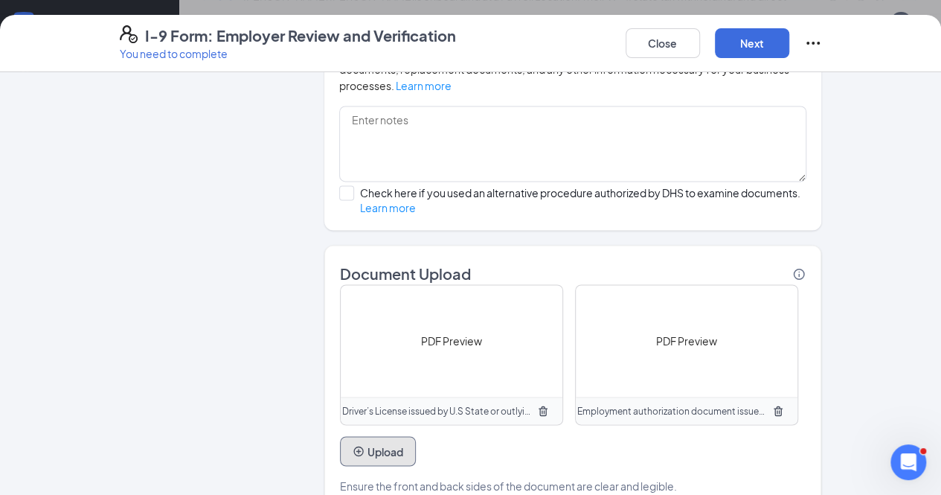
scroll to position [347, 0]
click at [790, 43] on button "Next" at bounding box center [752, 43] width 74 height 30
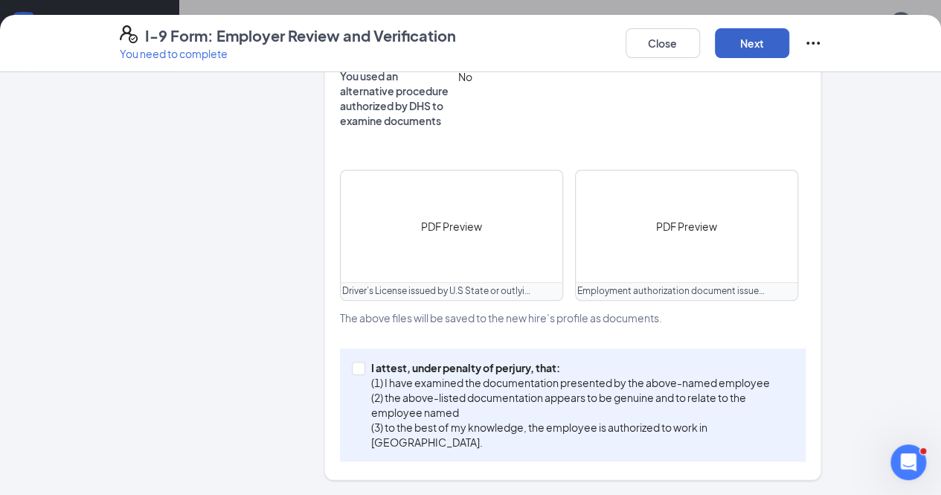
scroll to position [600, 0]
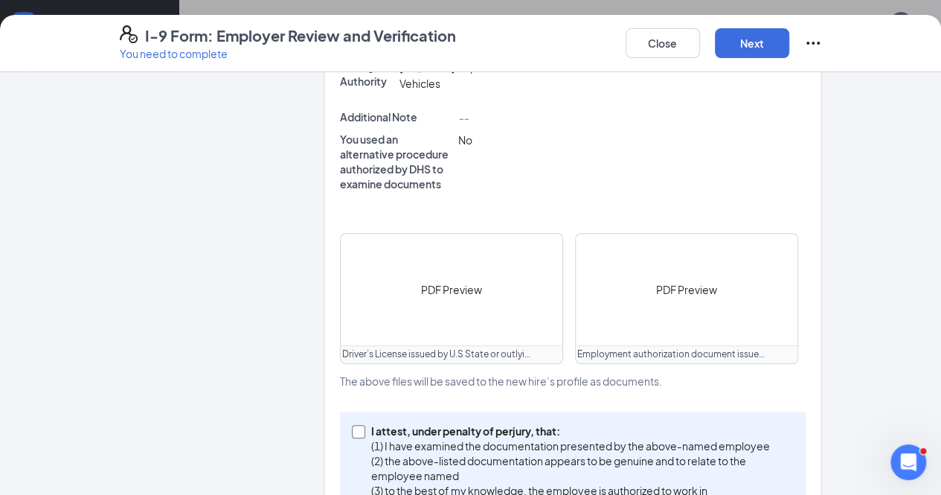
click at [352, 425] on span at bounding box center [358, 431] width 13 height 13
click at [352, 425] on input "I attest, under penalty of [PERSON_NAME], that: (1) I have examined the documen…" at bounding box center [357, 430] width 10 height 10
checkbox input "true"
click at [790, 36] on button "Next" at bounding box center [752, 43] width 74 height 30
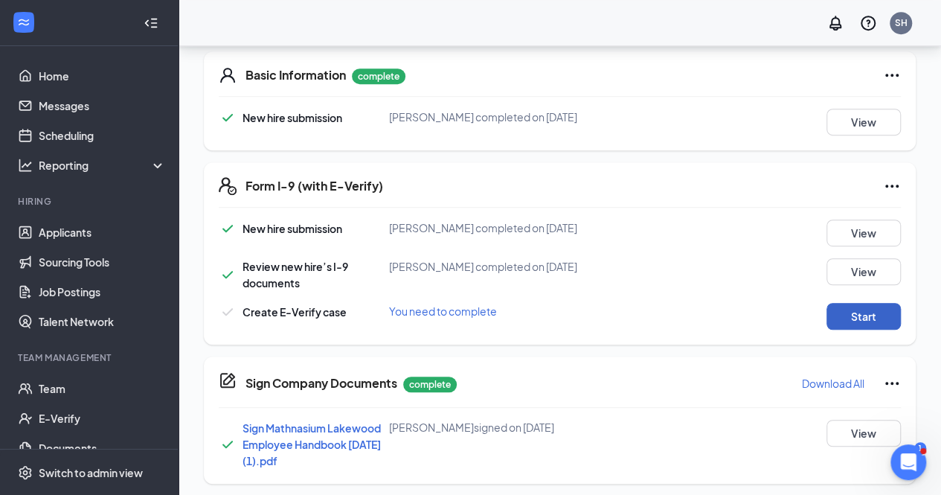
click at [864, 316] on button "Start" at bounding box center [864, 316] width 74 height 27
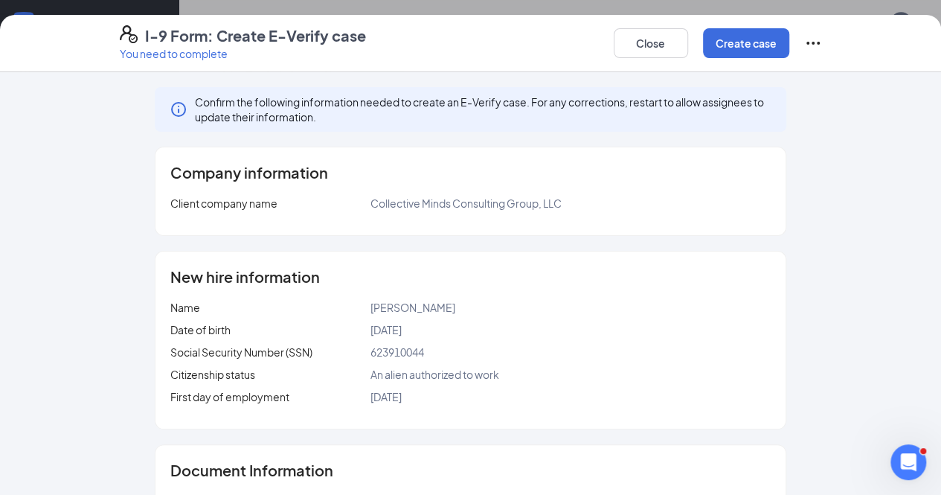
scroll to position [239, 0]
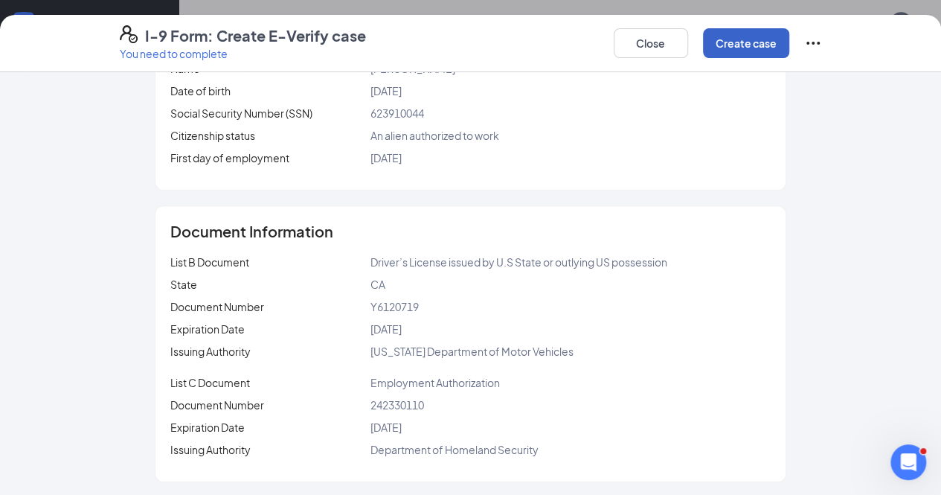
click at [790, 51] on button "Create case" at bounding box center [746, 43] width 86 height 30
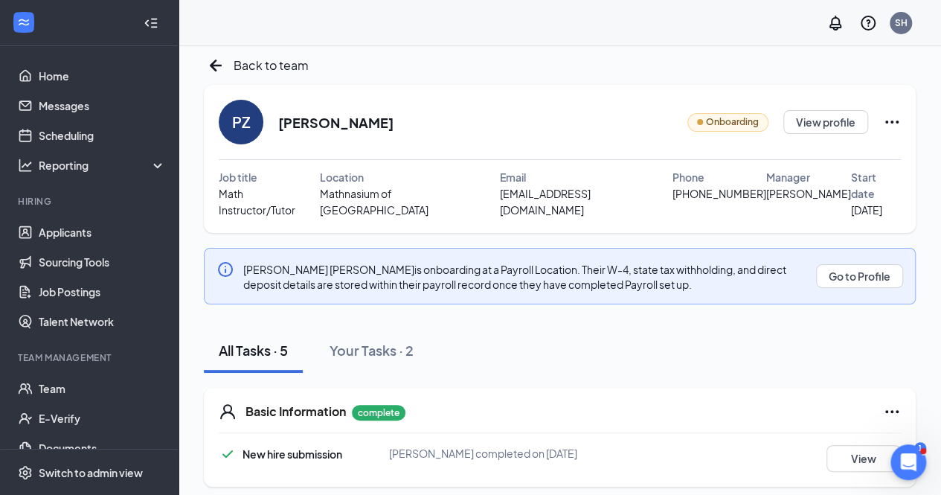
scroll to position [0, 0]
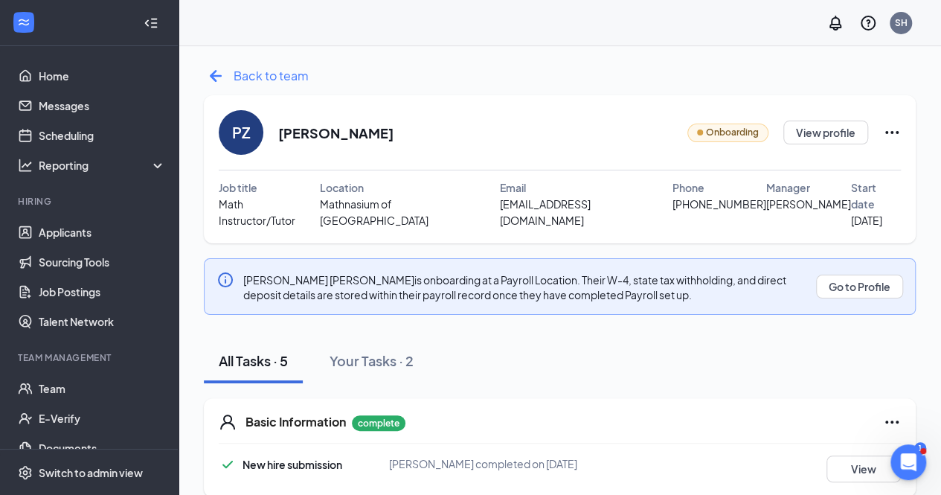
click at [218, 81] on icon "ArrowLeftNew" at bounding box center [216, 76] width 24 height 24
